Goal: Contribute content

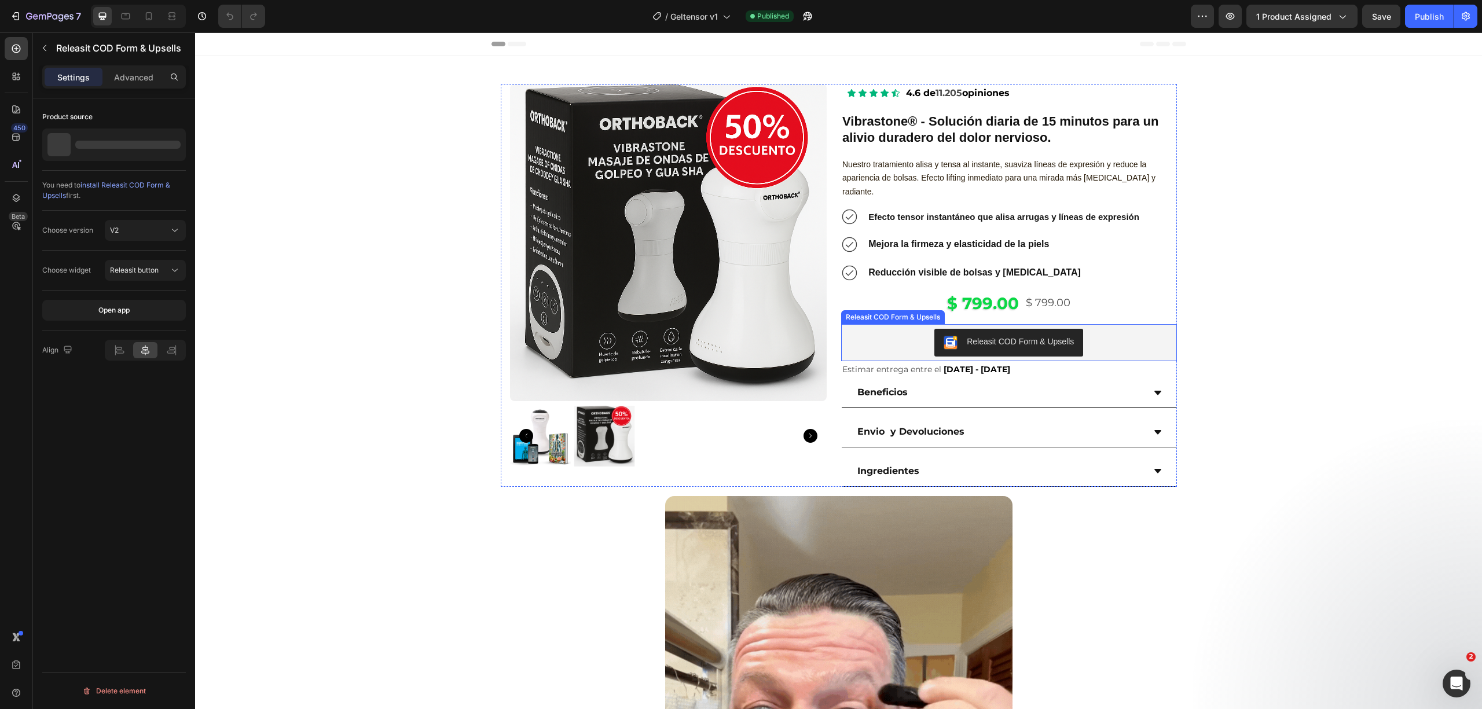
click at [1117, 329] on div "Releasit COD Form & Upsells" at bounding box center [1009, 343] width 326 height 28
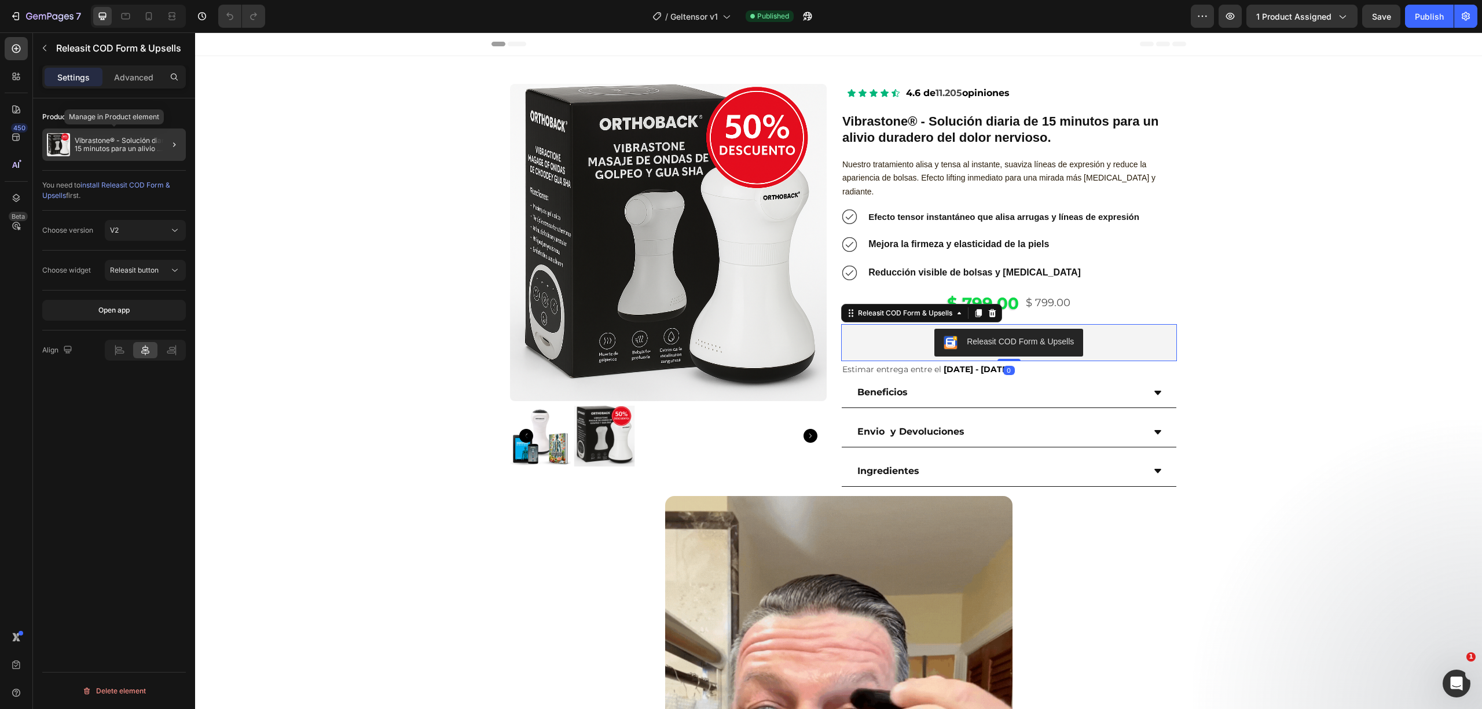
click at [81, 150] on p "Vibrastone® - Solución diaria de 15 minutos para un alivio duradero del dolor n…" at bounding box center [128, 145] width 107 height 16
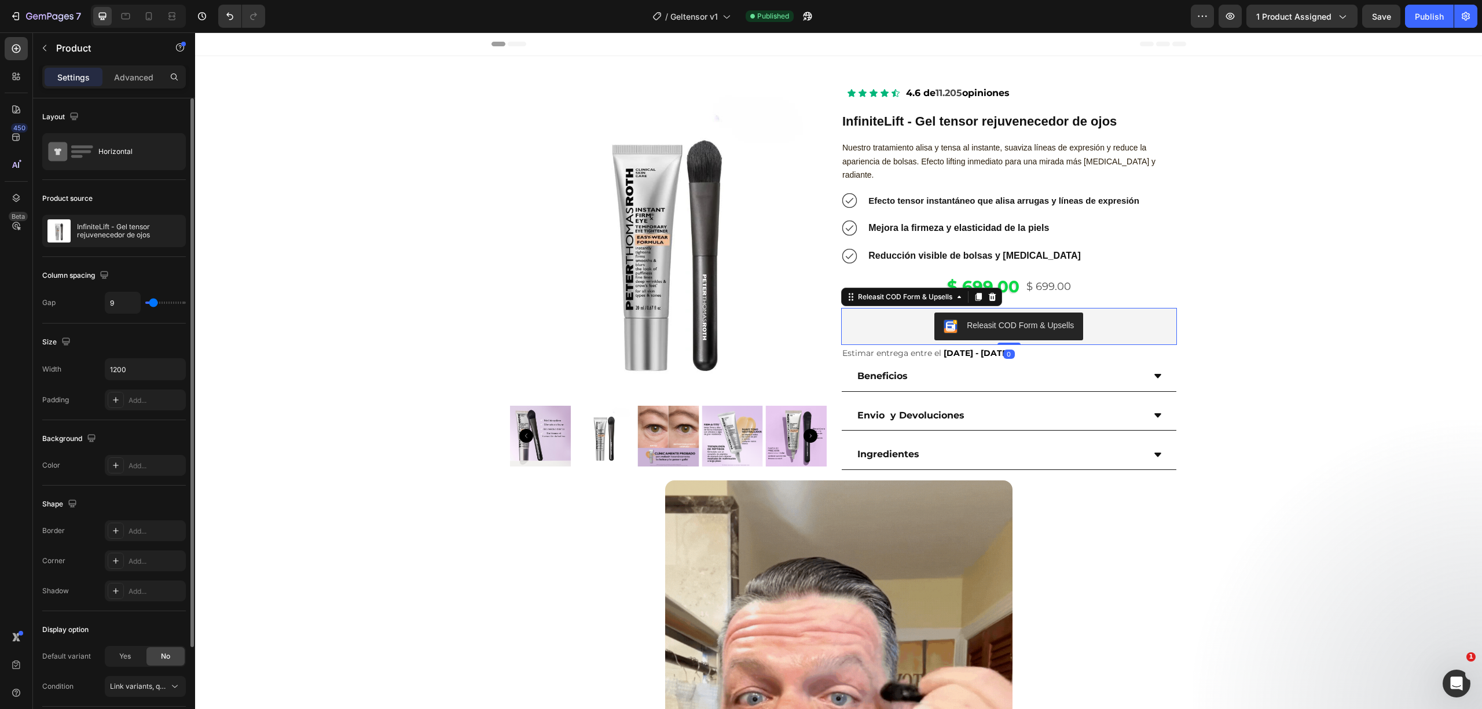
click at [1100, 318] on div "Releasit COD Form & Upsells" at bounding box center [1009, 327] width 326 height 28
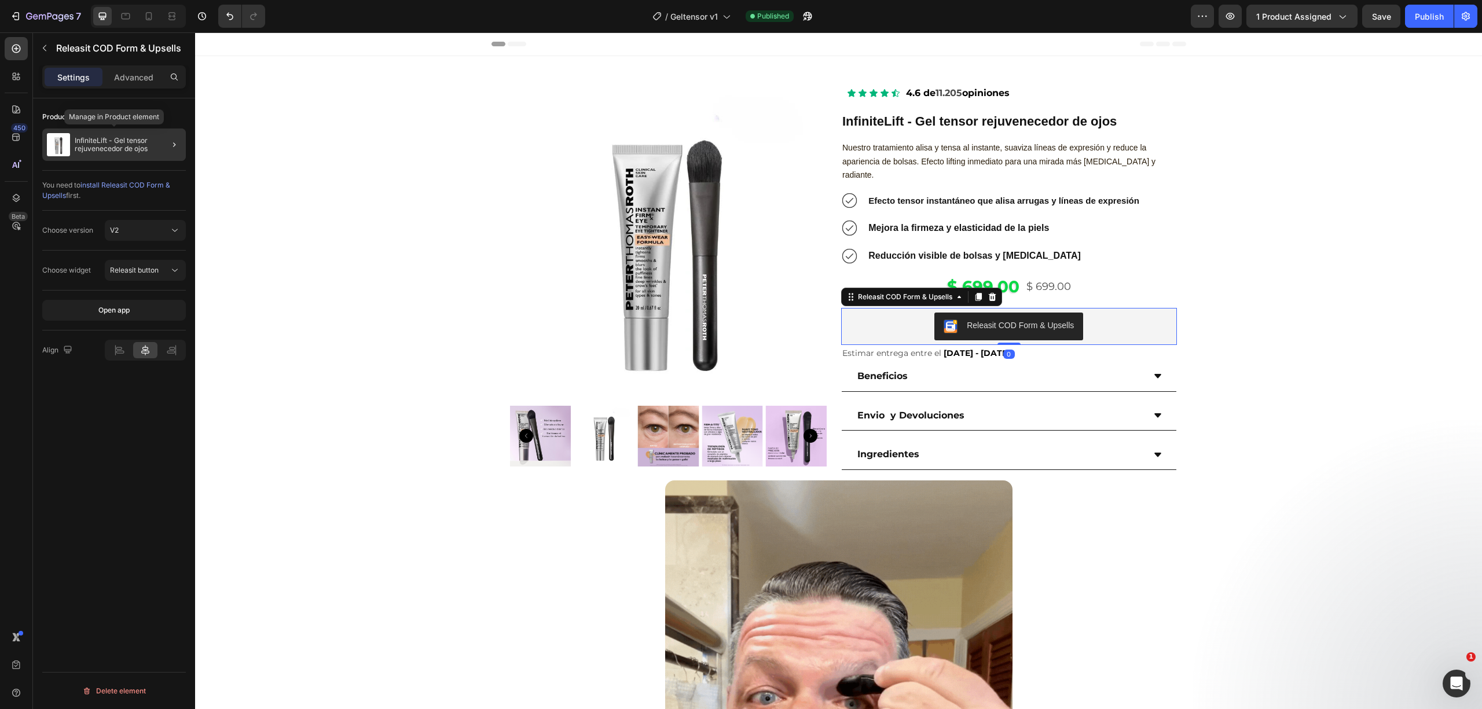
click at [126, 150] on p "InfiniteLift - Gel tensor rejuvenecedor de ojos" at bounding box center [128, 145] width 107 height 16
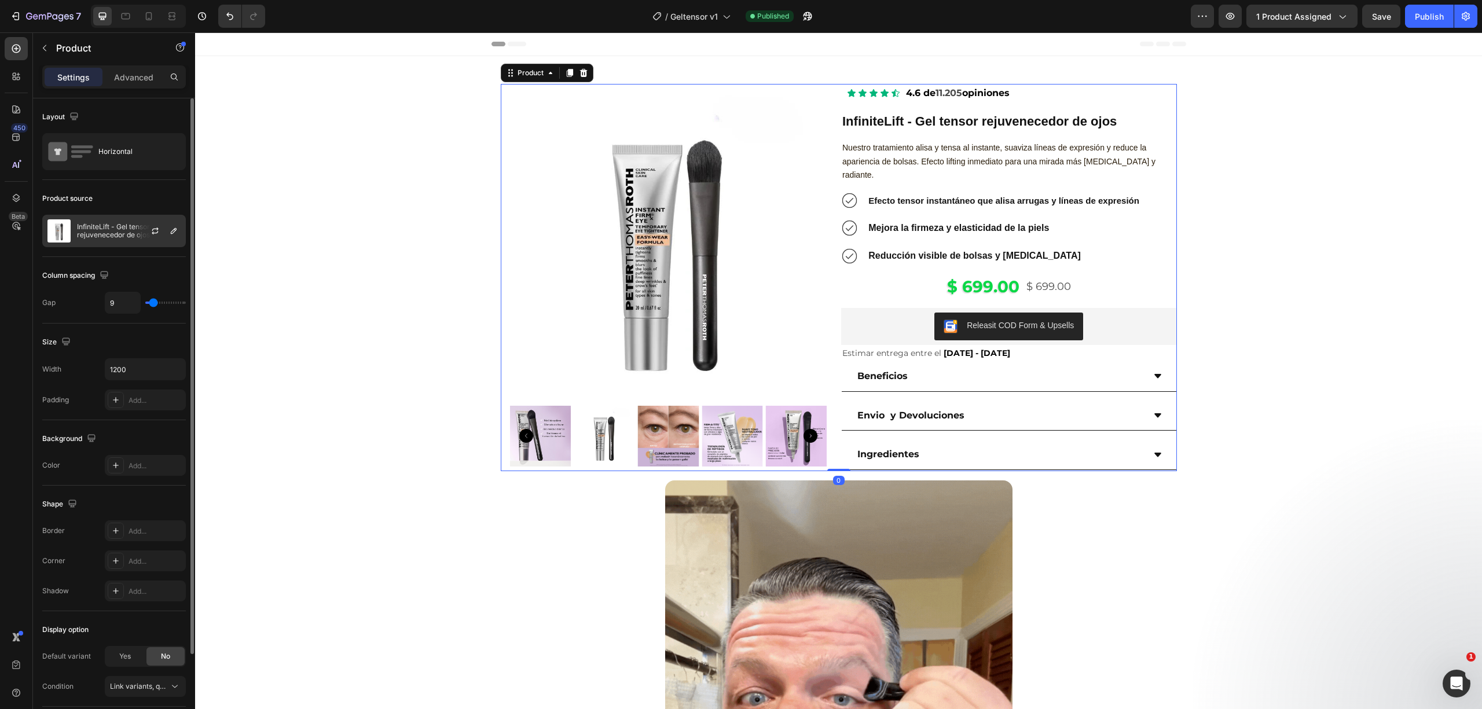
click at [123, 227] on p "InfiniteLift - Gel tensor rejuvenecedor de ojos" at bounding box center [129, 231] width 104 height 16
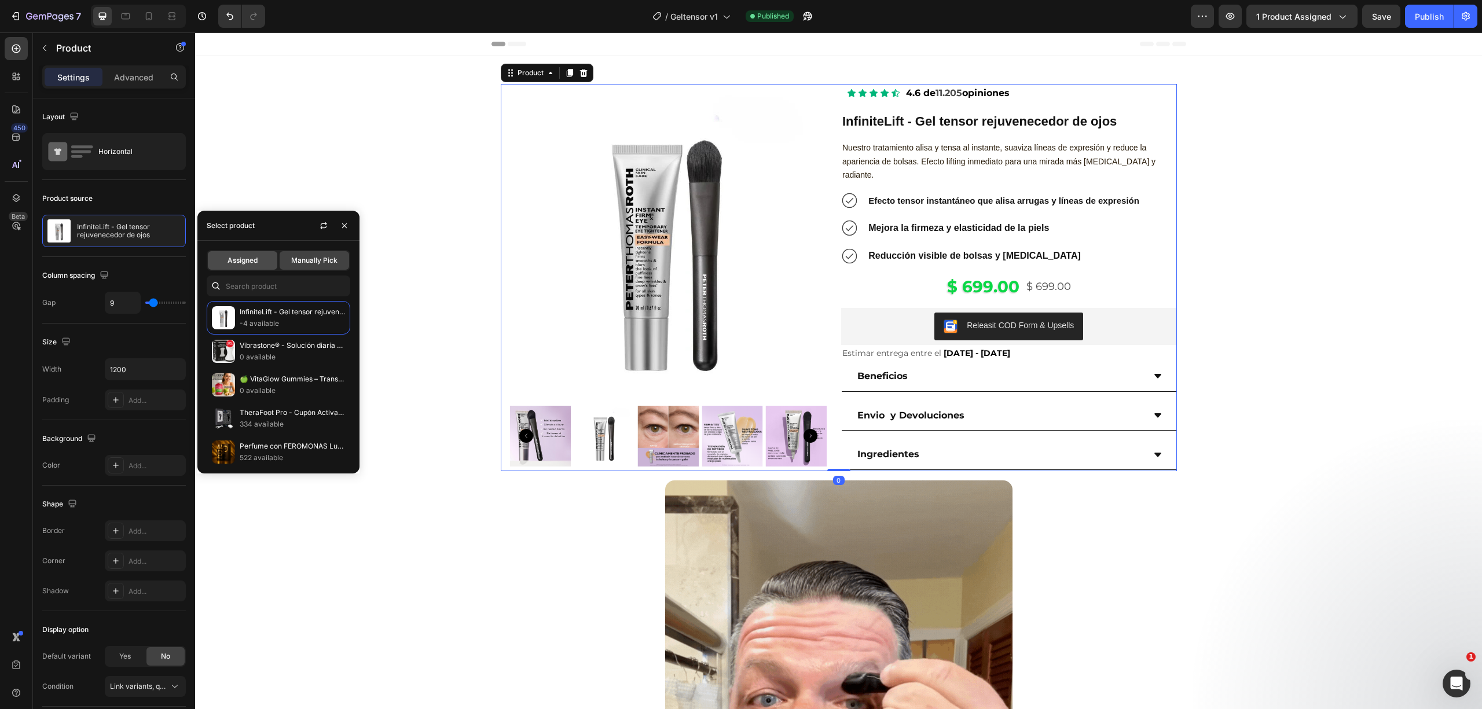
click at [241, 257] on span "Assigned" at bounding box center [242, 260] width 30 height 10
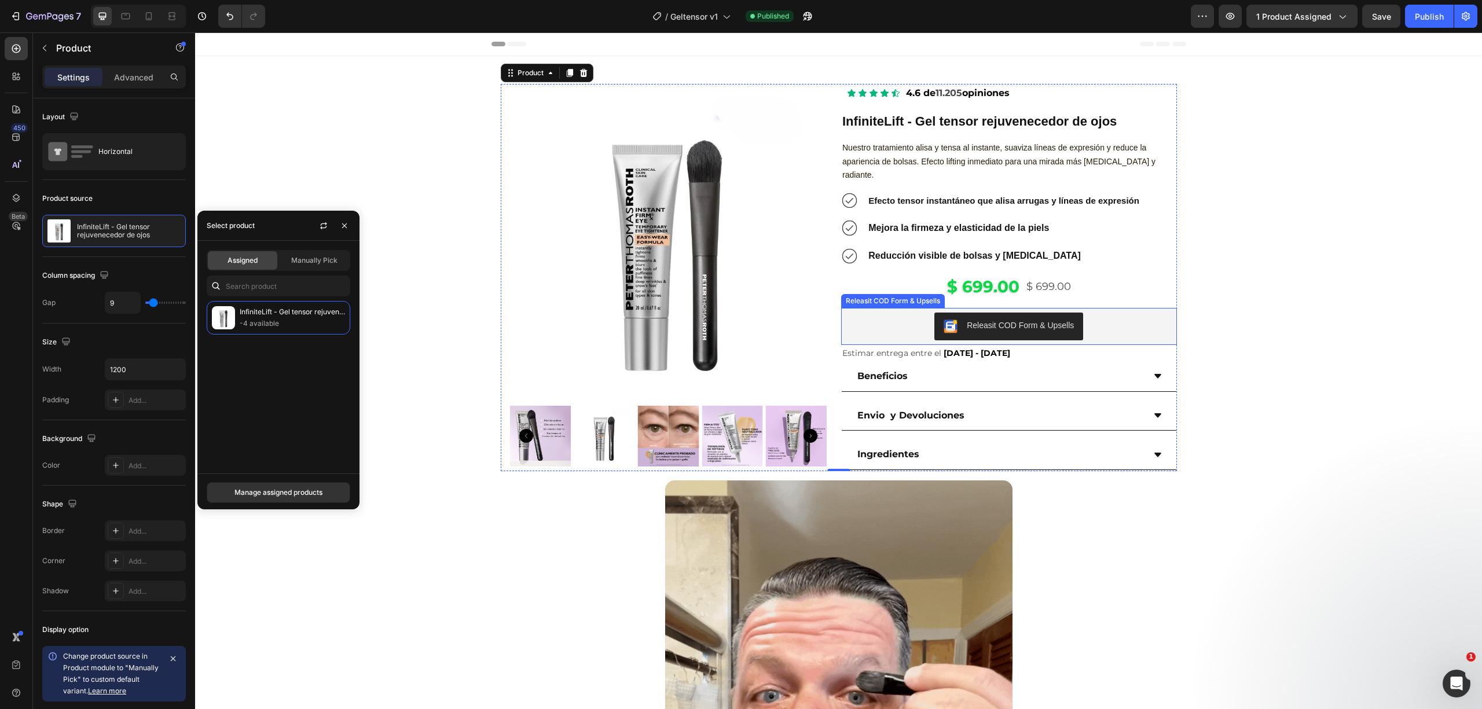
click at [1110, 313] on div "Releasit COD Form & Upsells" at bounding box center [1009, 327] width 326 height 28
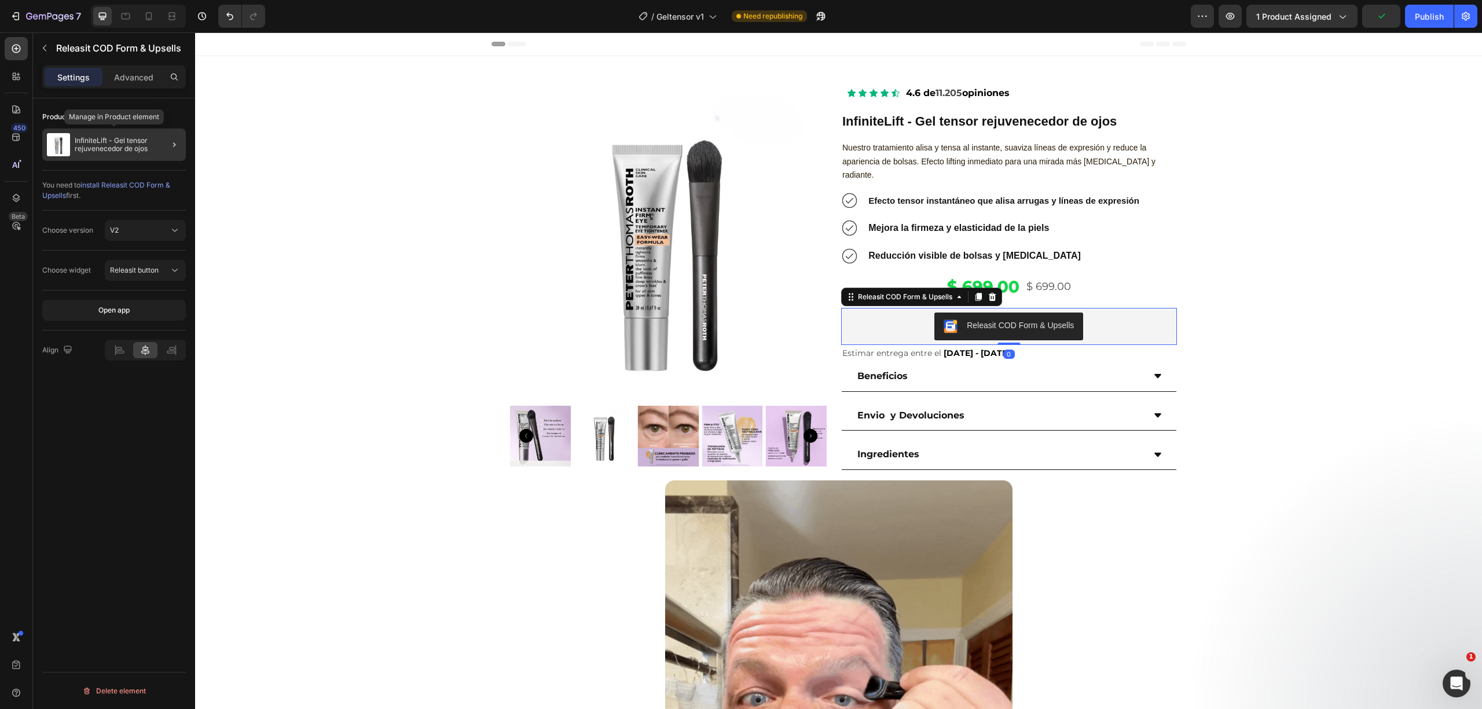
click at [73, 133] on div "InfiniteLift - Gel tensor rejuvenecedor de ojos" at bounding box center [114, 144] width 144 height 32
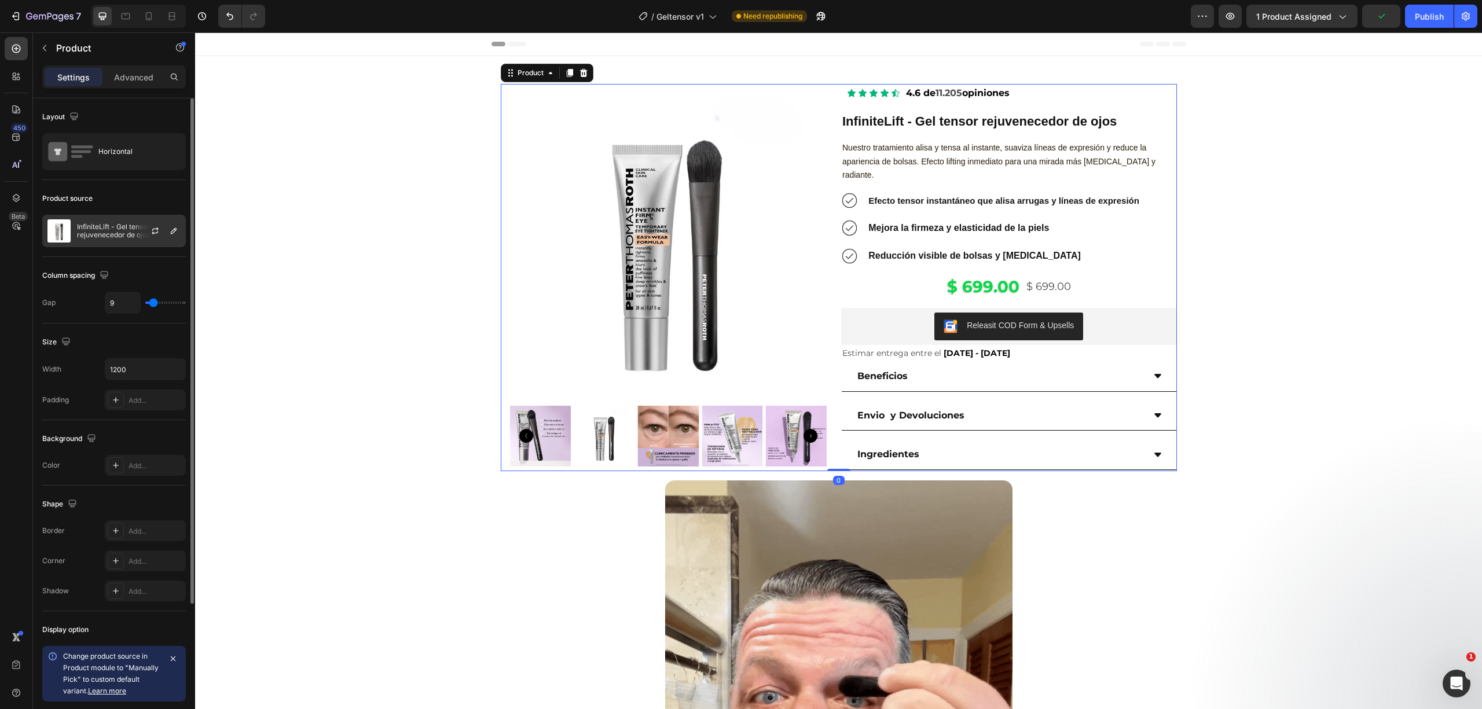
click at [100, 228] on p "InfiniteLift - Gel tensor rejuvenecedor de ojos" at bounding box center [129, 231] width 104 height 16
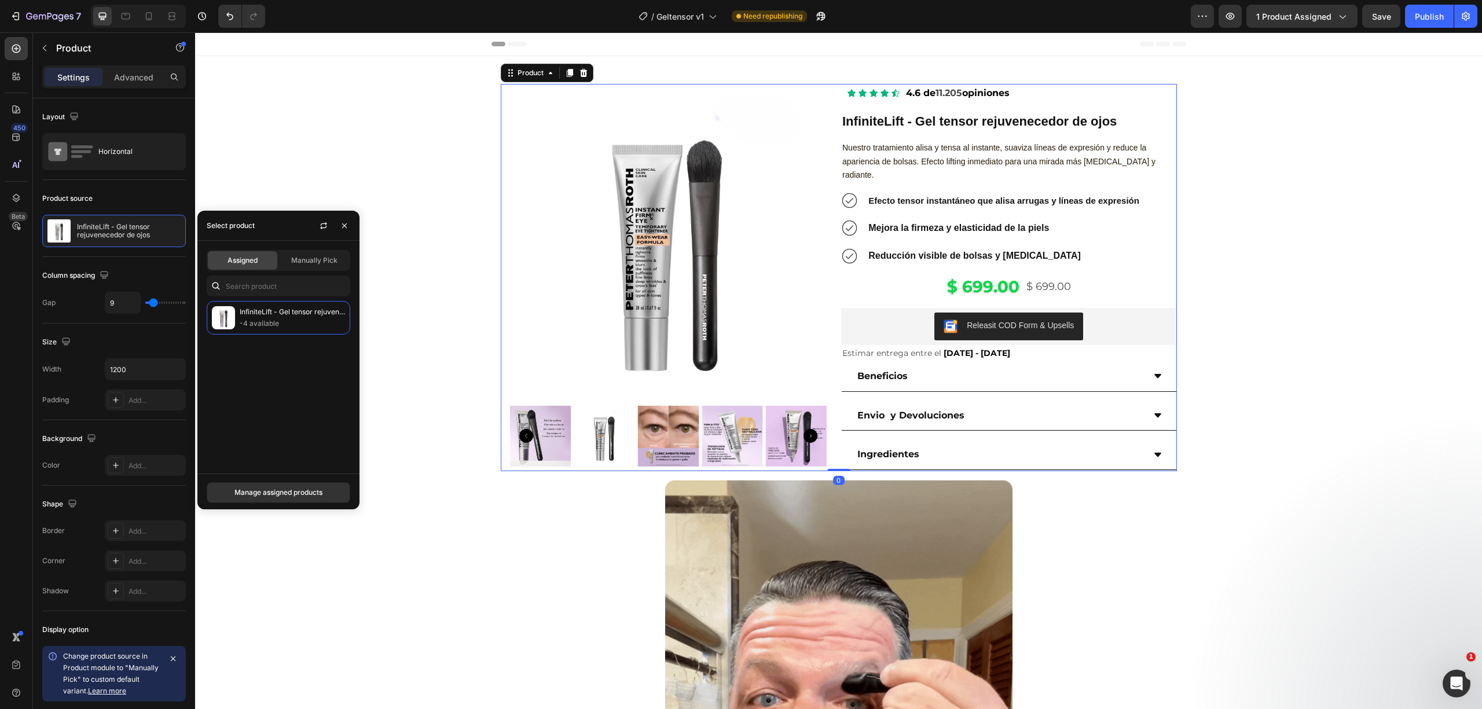
click at [251, 256] on span "Assigned" at bounding box center [242, 260] width 30 height 10
click at [1092, 274] on div "Icon Icon Icon Icon Icon Icon List 4.6 de 11.205 opiniones Text Block Row Infin…" at bounding box center [1009, 277] width 336 height 387
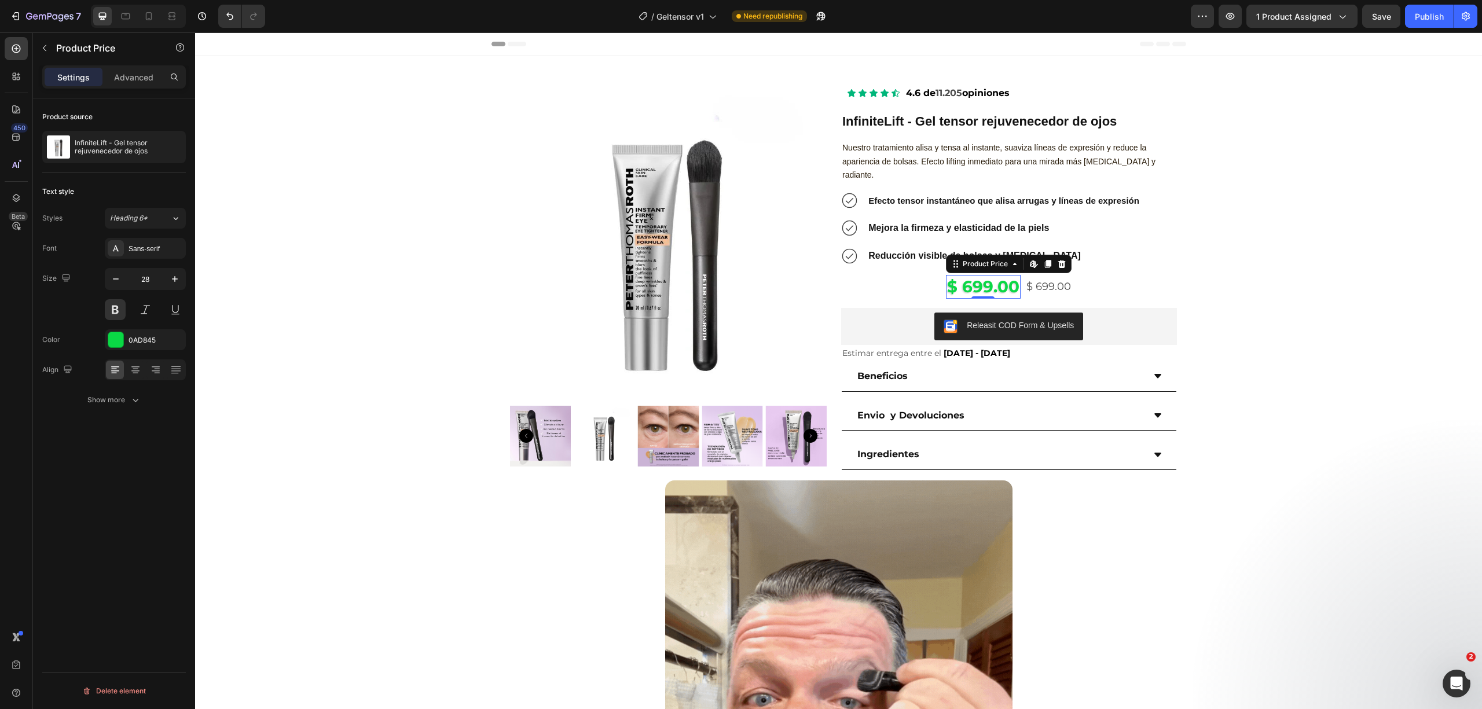
click at [992, 275] on div "$ 699.00" at bounding box center [983, 286] width 75 height 23
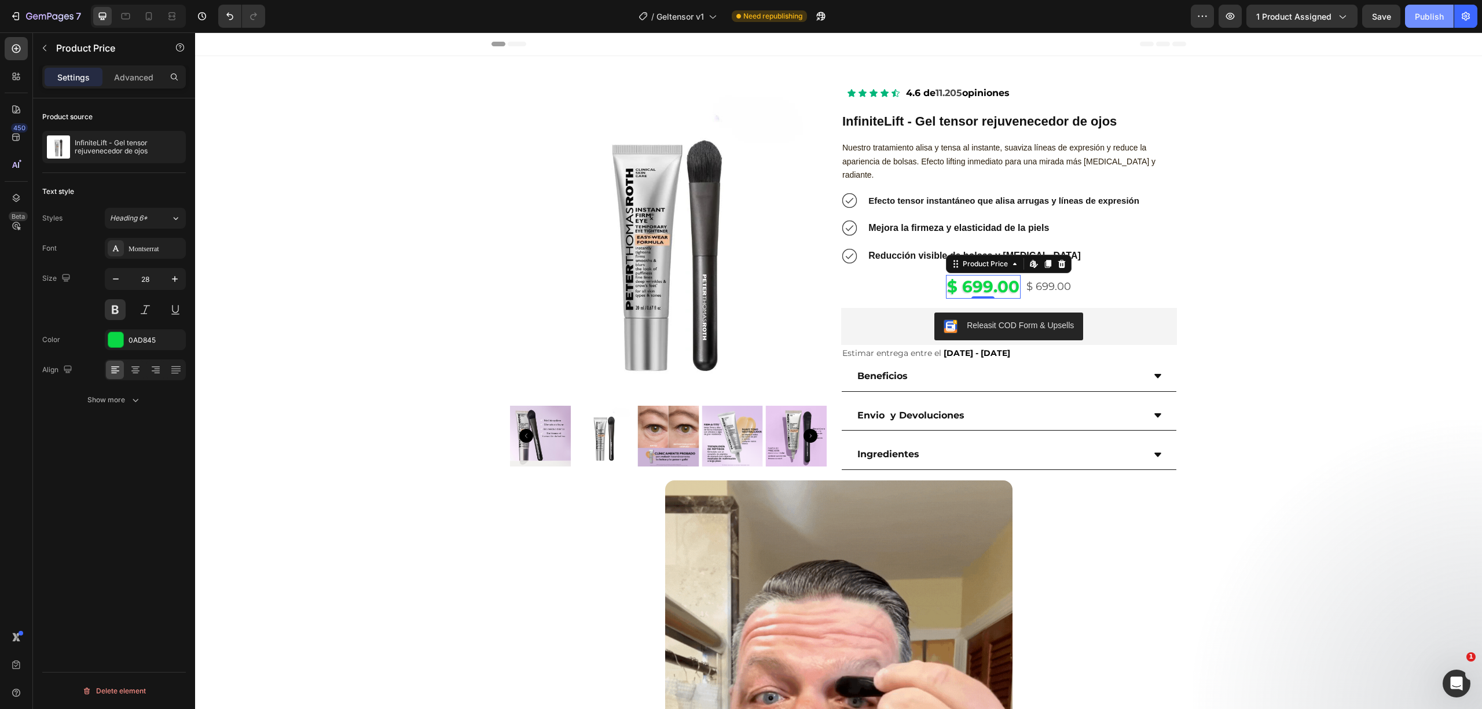
click at [1424, 20] on div "Publish" at bounding box center [1429, 16] width 29 height 12
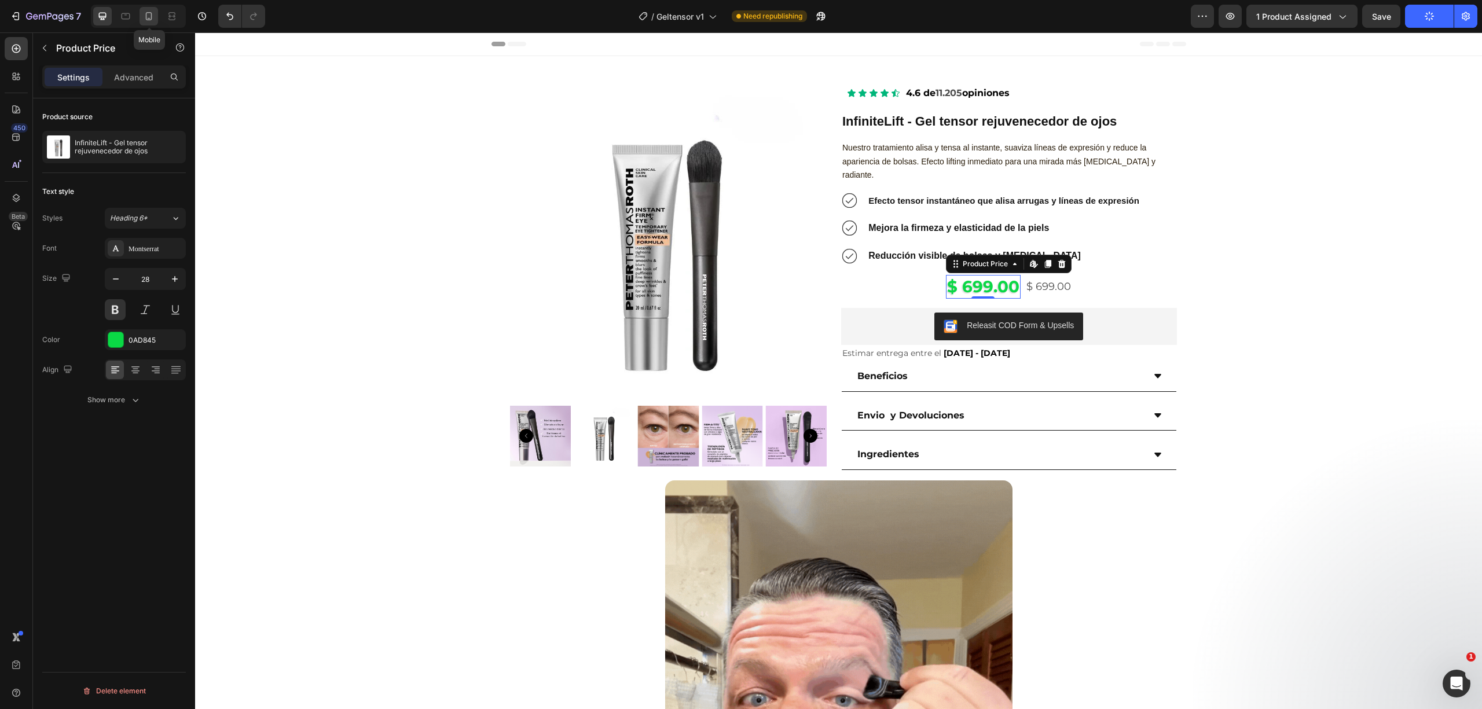
click at [152, 17] on icon at bounding box center [149, 16] width 6 height 8
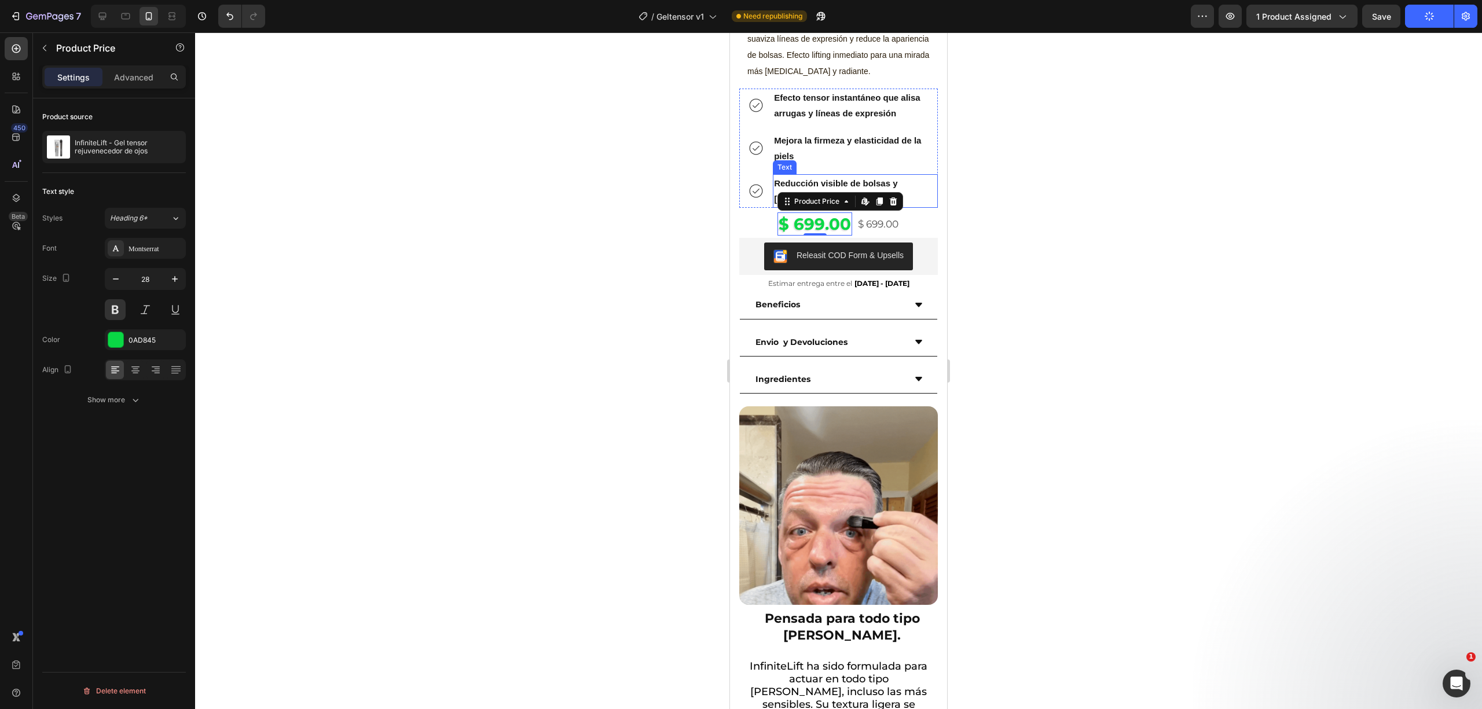
scroll to position [251, 0]
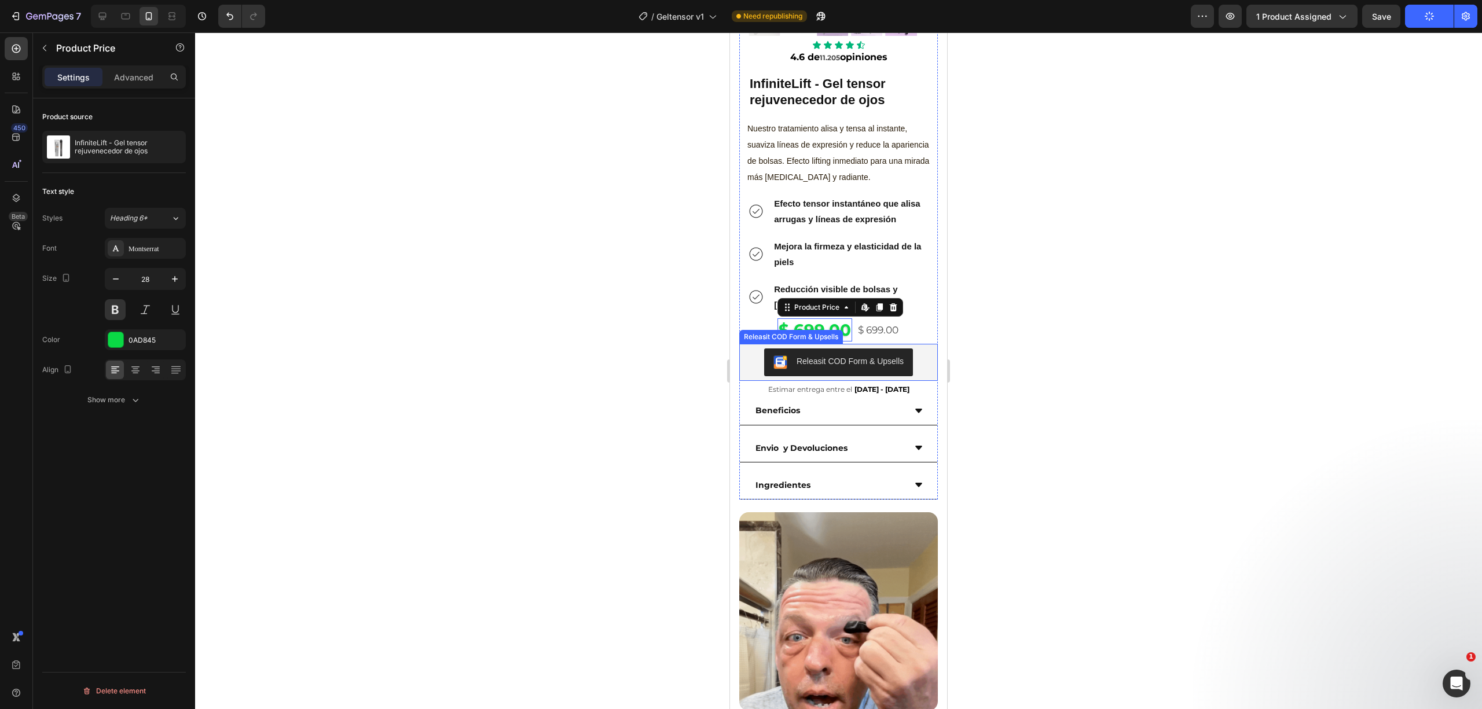
click at [851, 355] on div "Releasit COD Form & Upsells" at bounding box center [849, 361] width 107 height 12
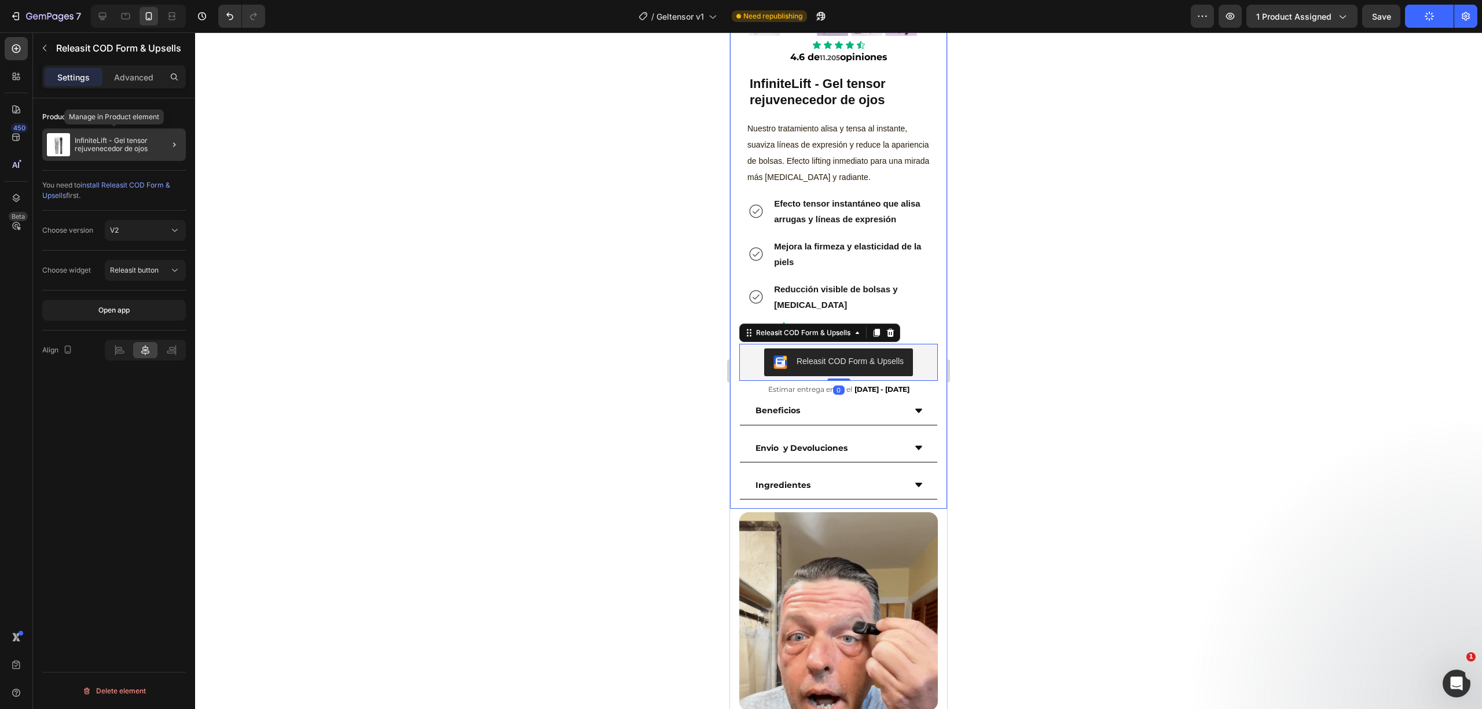
click at [113, 154] on div "InfiniteLift - Gel tensor rejuvenecedor de ojos" at bounding box center [114, 144] width 144 height 32
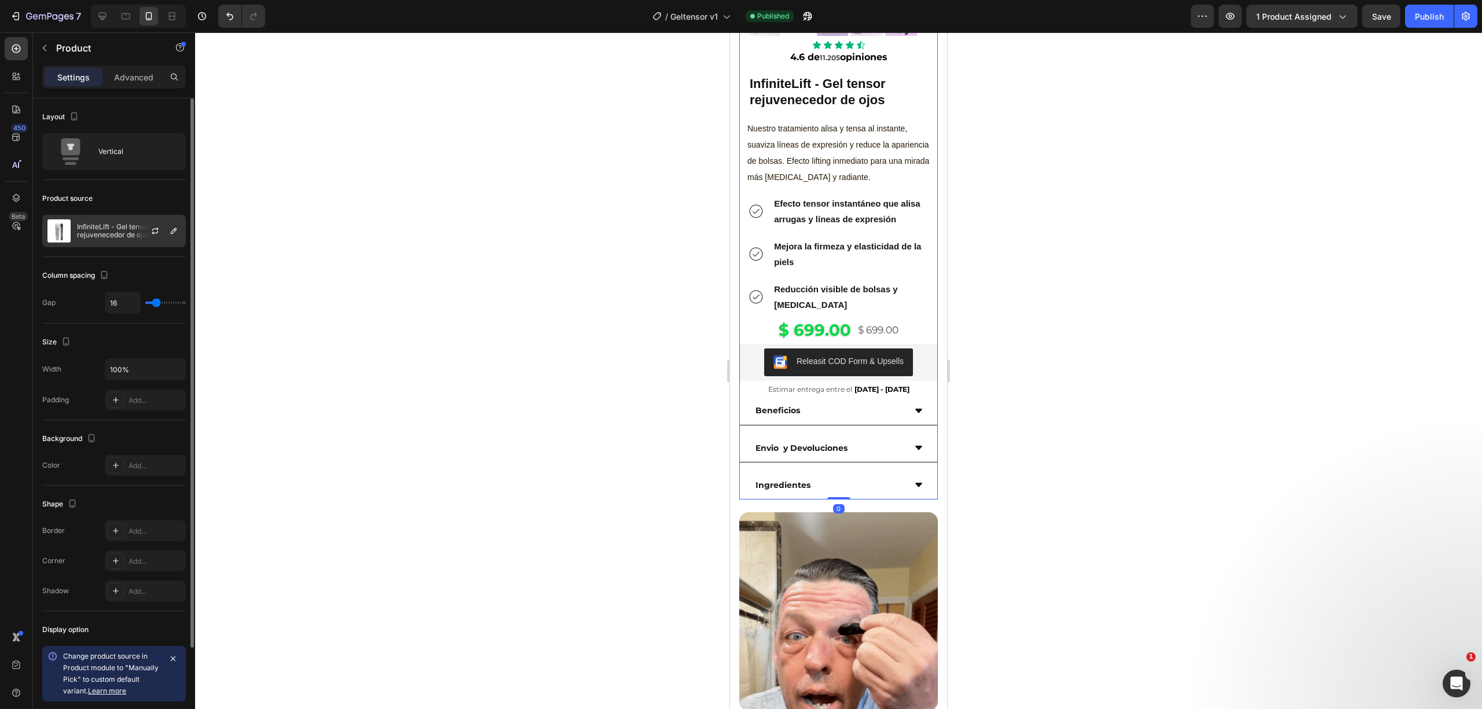
click at [97, 240] on div "InfiniteLift - Gel tensor rejuvenecedor de ojos" at bounding box center [114, 231] width 144 height 32
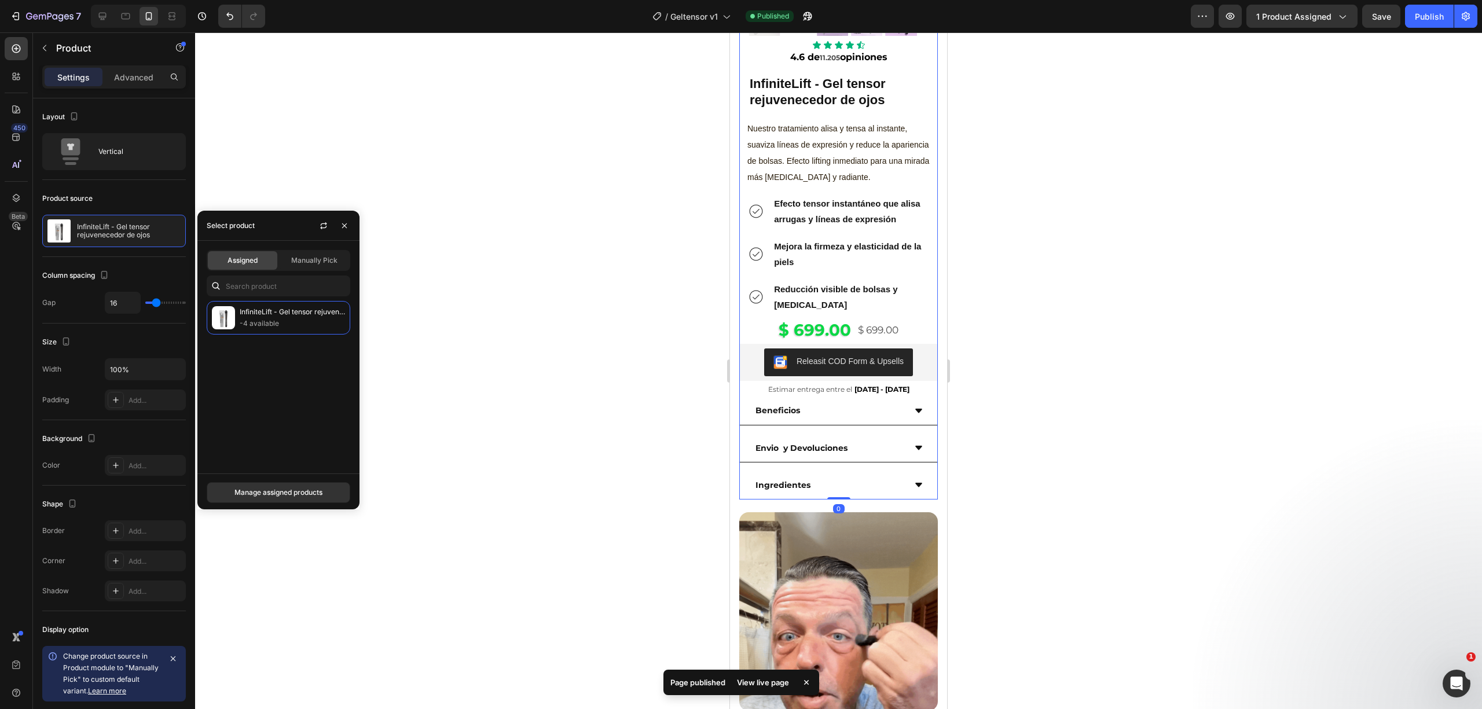
click at [238, 260] on span "Assigned" at bounding box center [242, 260] width 30 height 10
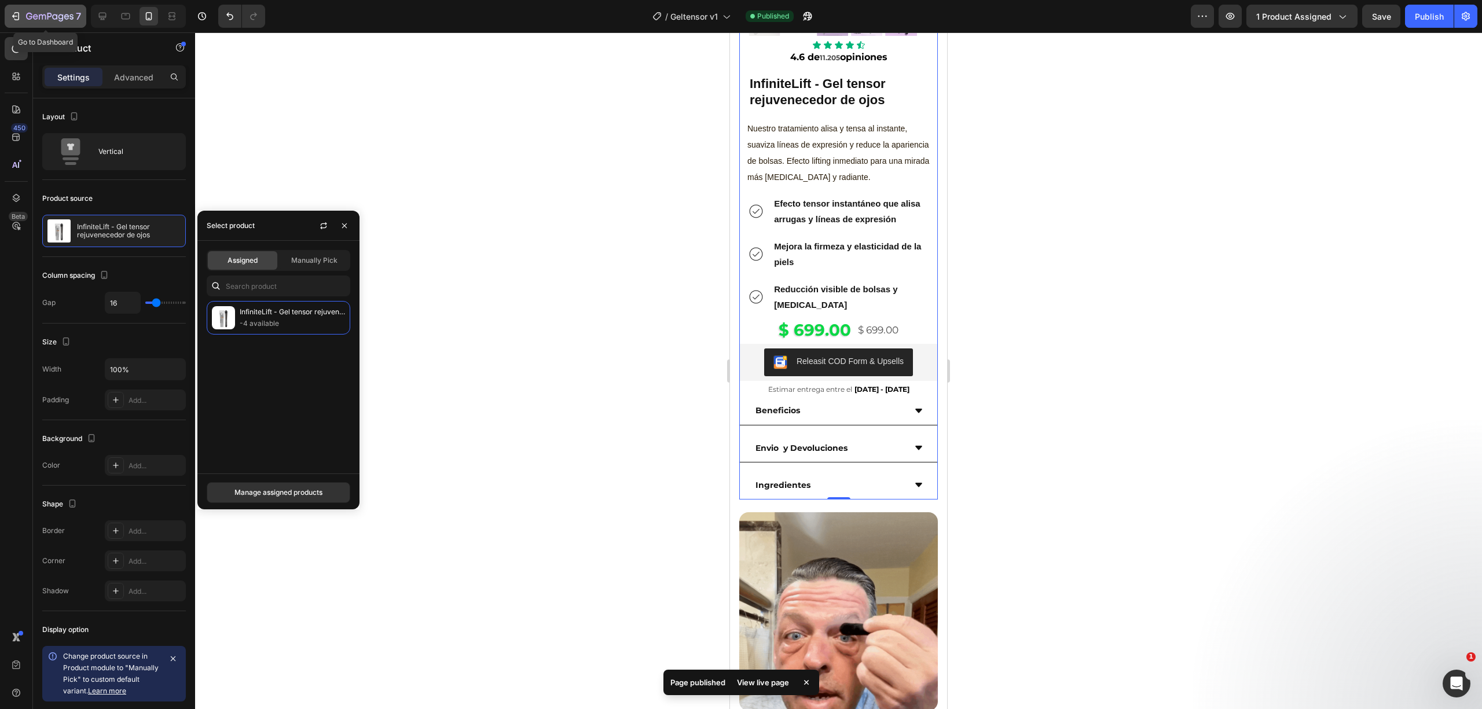
click at [44, 14] on icon "button" at bounding box center [42, 16] width 7 height 5
